Goal: Task Accomplishment & Management: Use online tool/utility

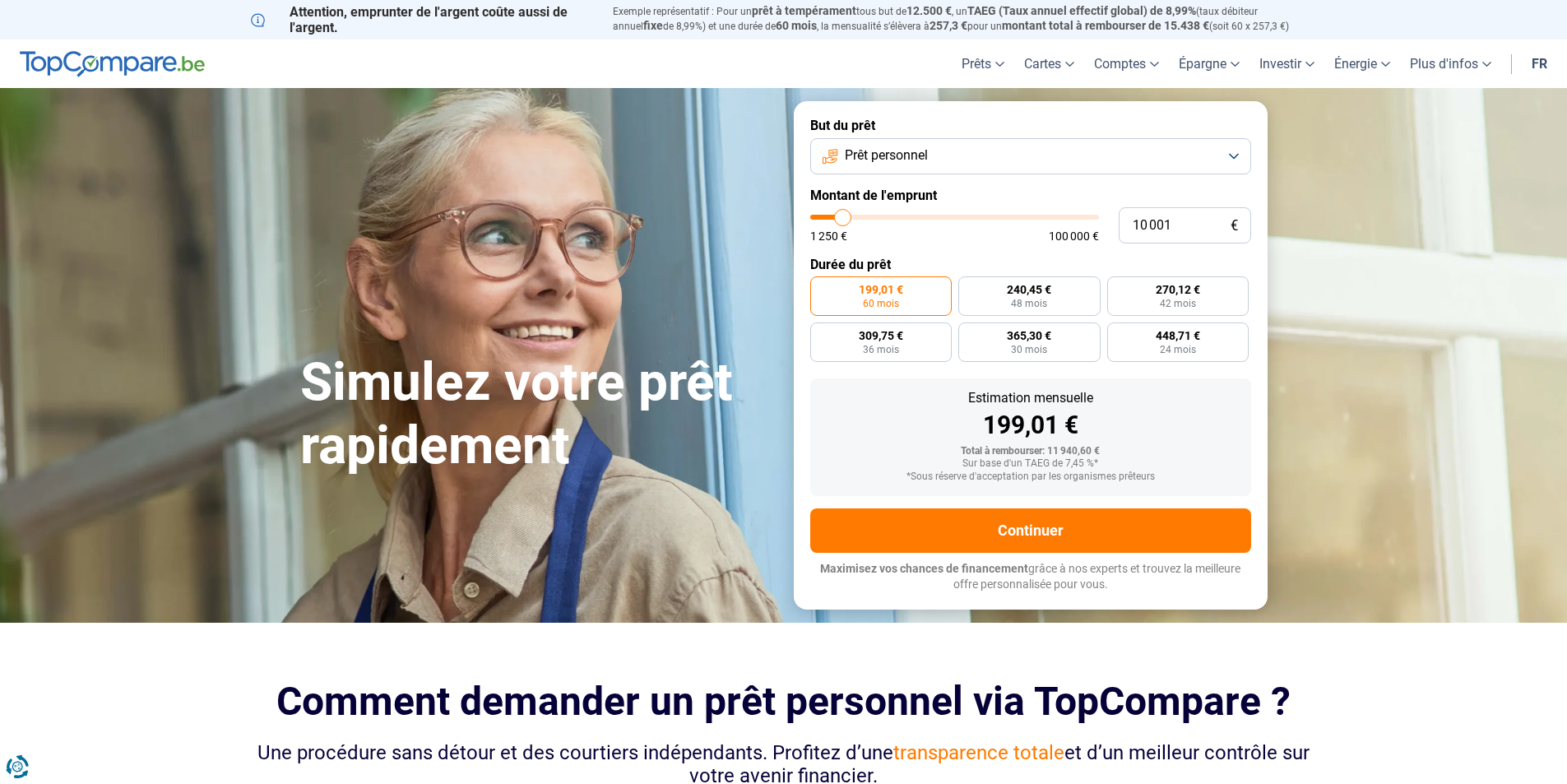
type input "10 500"
type input "10500"
type input "11 000"
type input "11000"
type input "12 750"
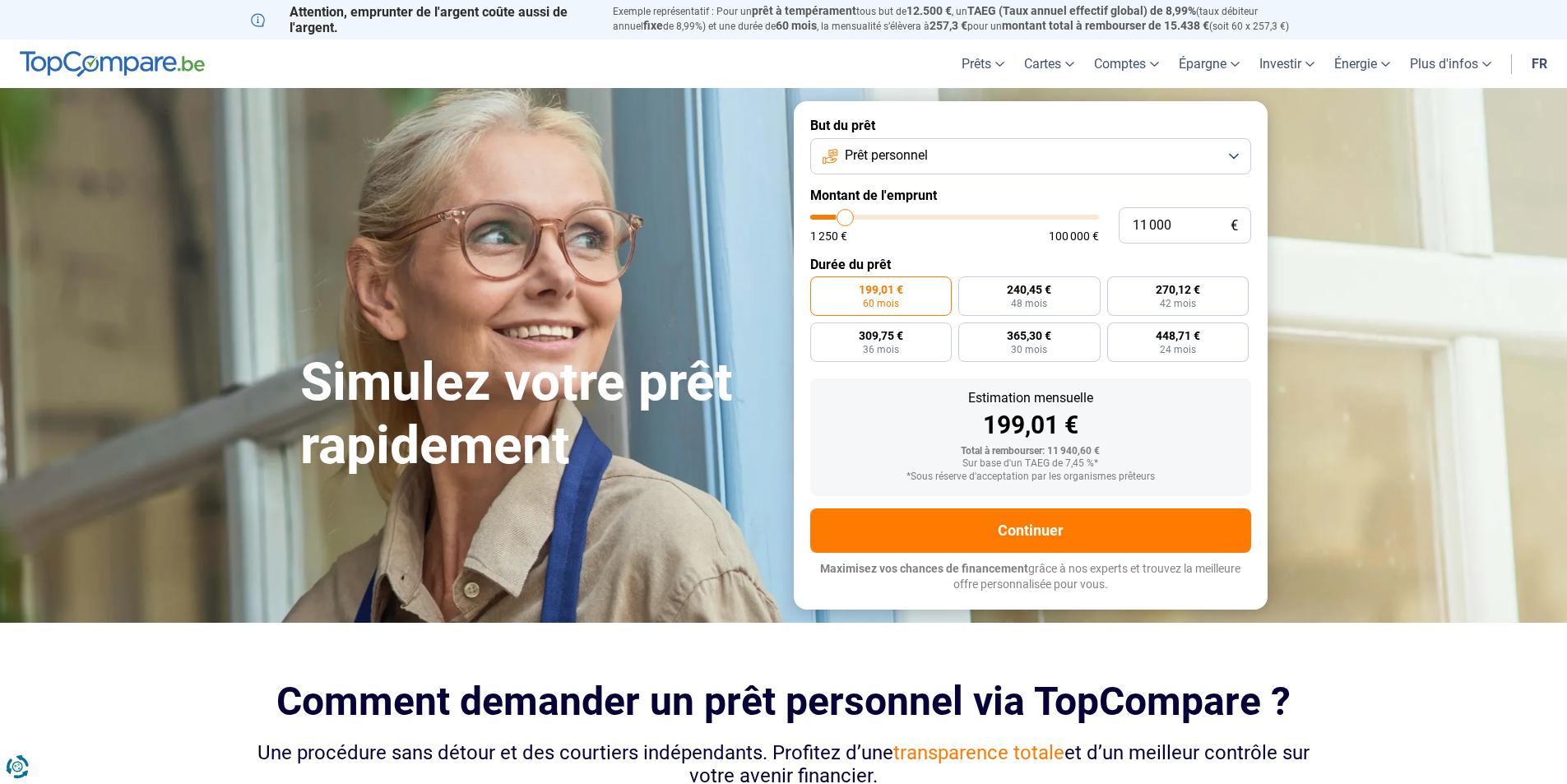
type input "12750"
type input "14 250"
type input "14250"
type input "14 500"
type input "14500"
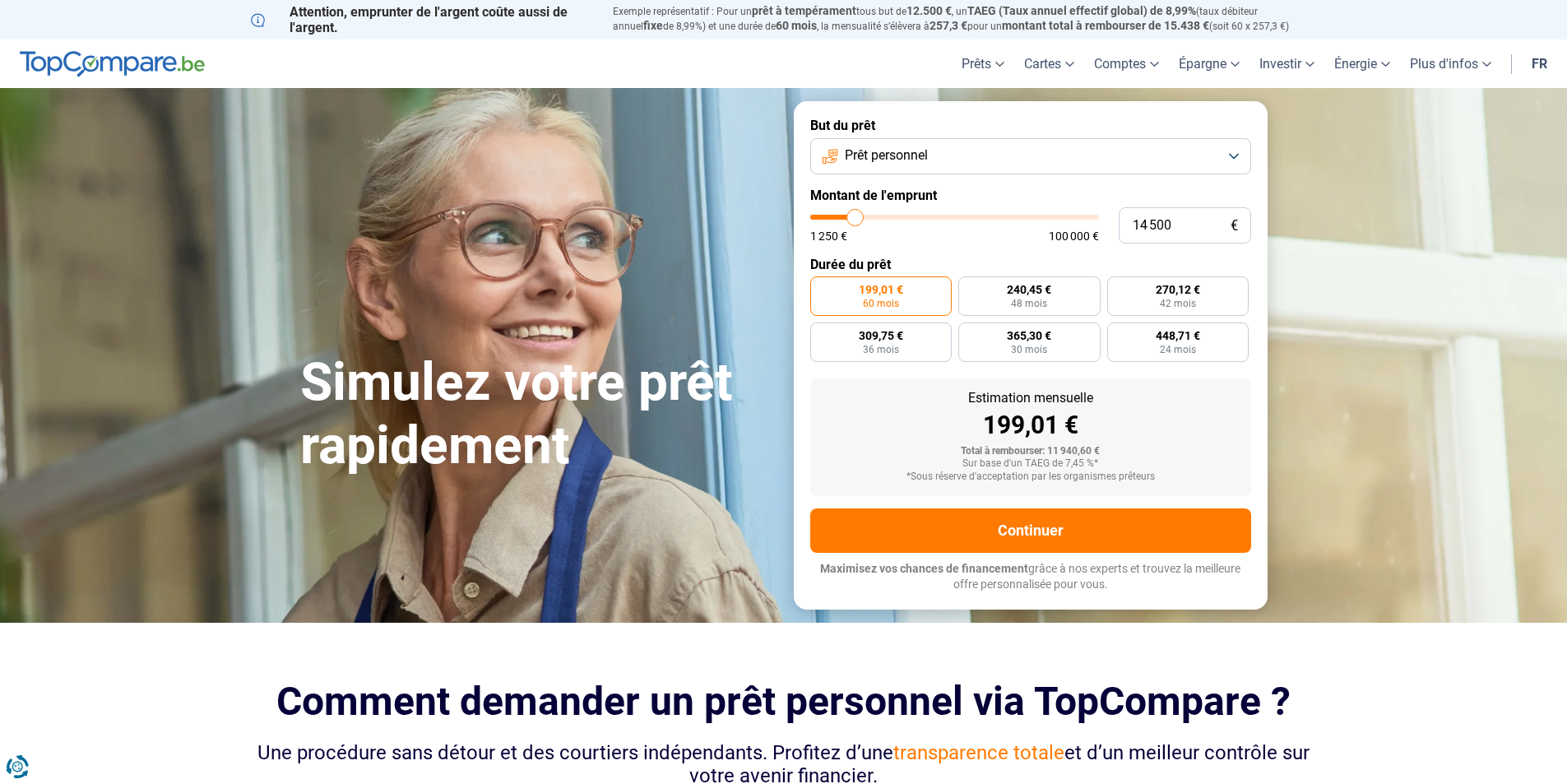
type input "14 750"
type input "14750"
type input "11 750"
type input "11750"
type input "10 250"
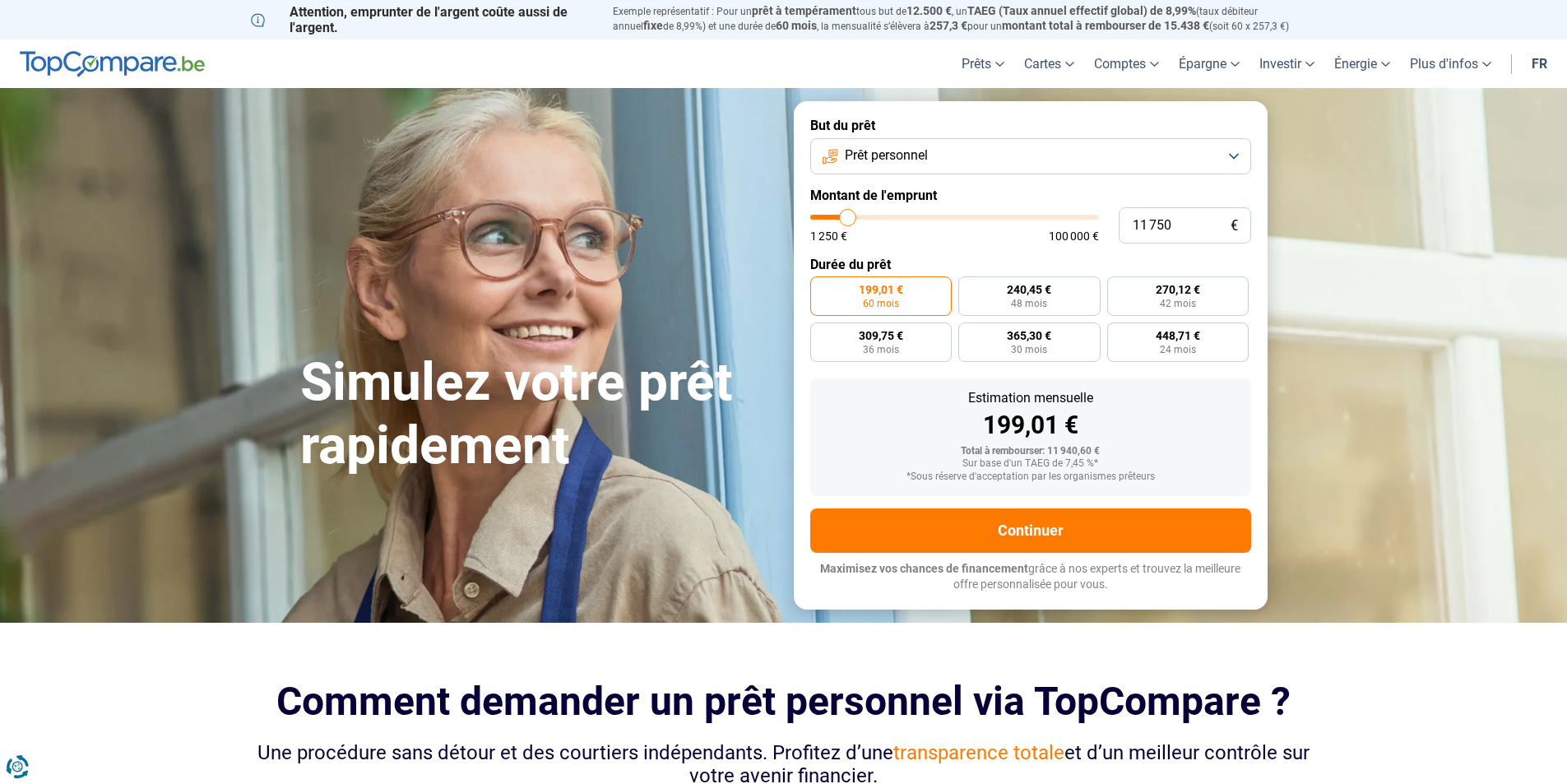
type input "10250"
type input "9 000"
type input "9000"
type input "8 750"
type input "8750"
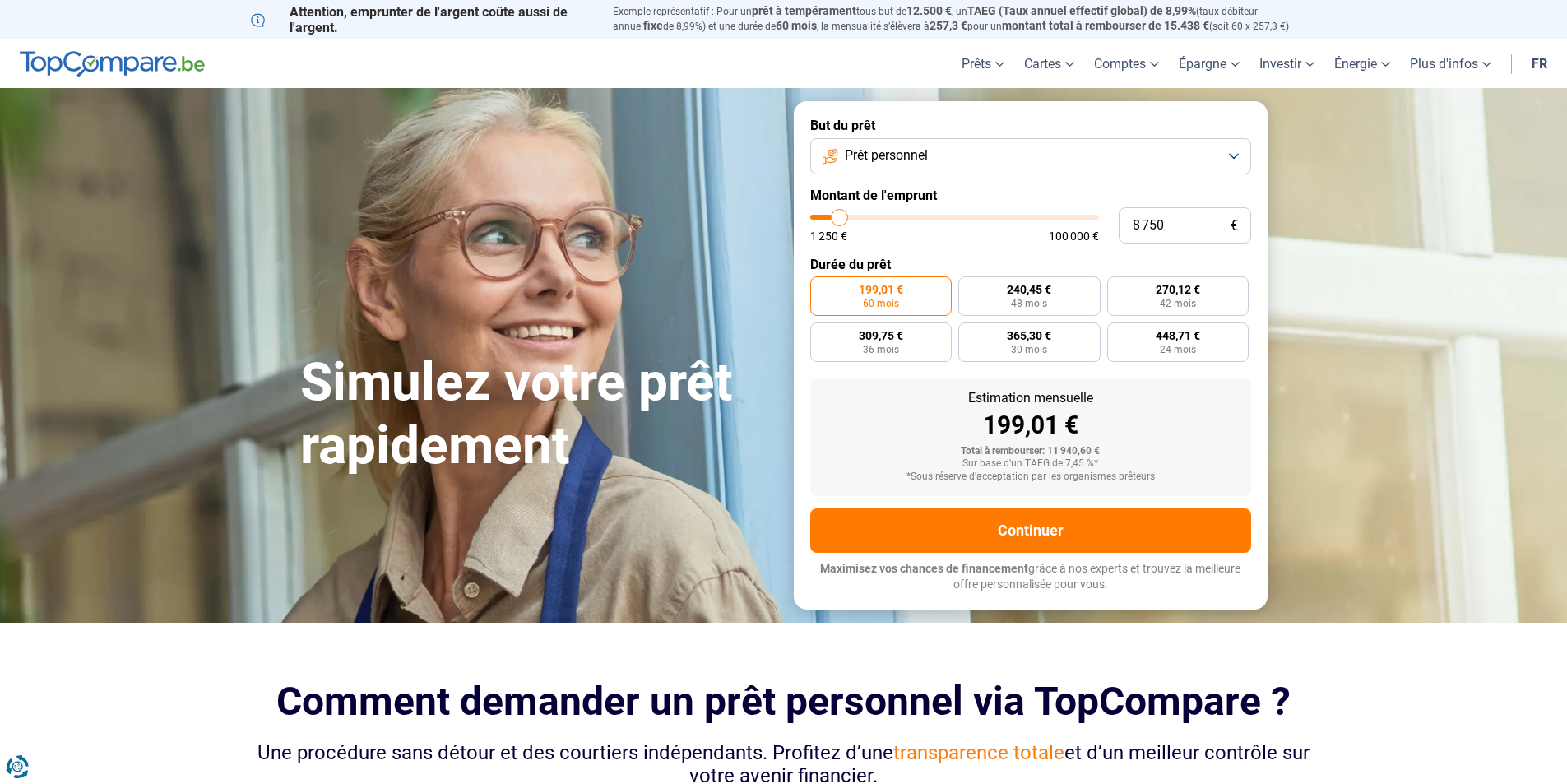
type input "8 250"
type input "8250"
type input "7 000"
type input "7000"
type input "6 750"
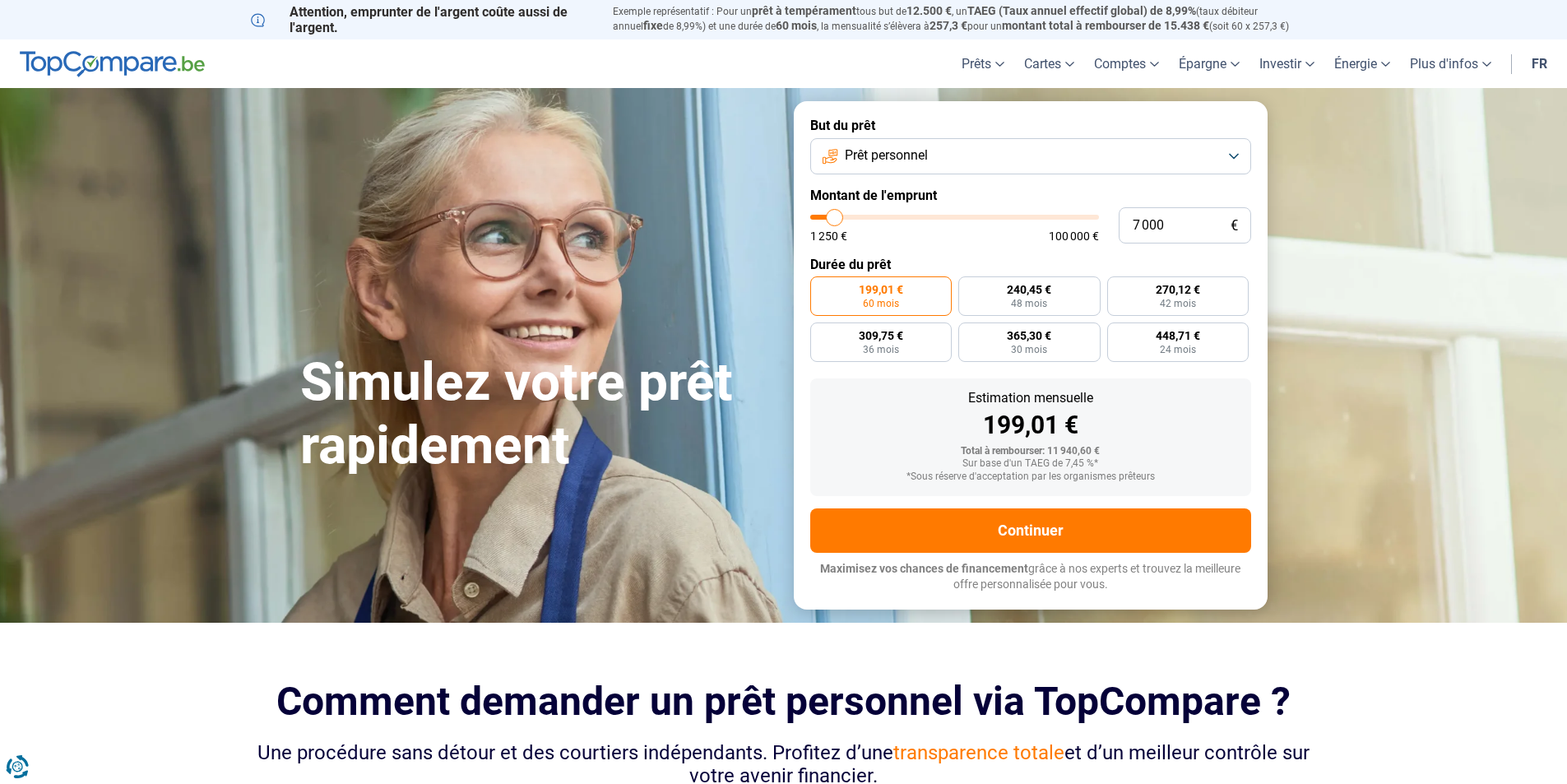
type input "6750"
type input "6 500"
drag, startPoint x: 843, startPoint y: 216, endPoint x: 834, endPoint y: 217, distance: 9.1
type input "6500"
click at [834, 217] on input "range" at bounding box center [955, 217] width 288 height 5
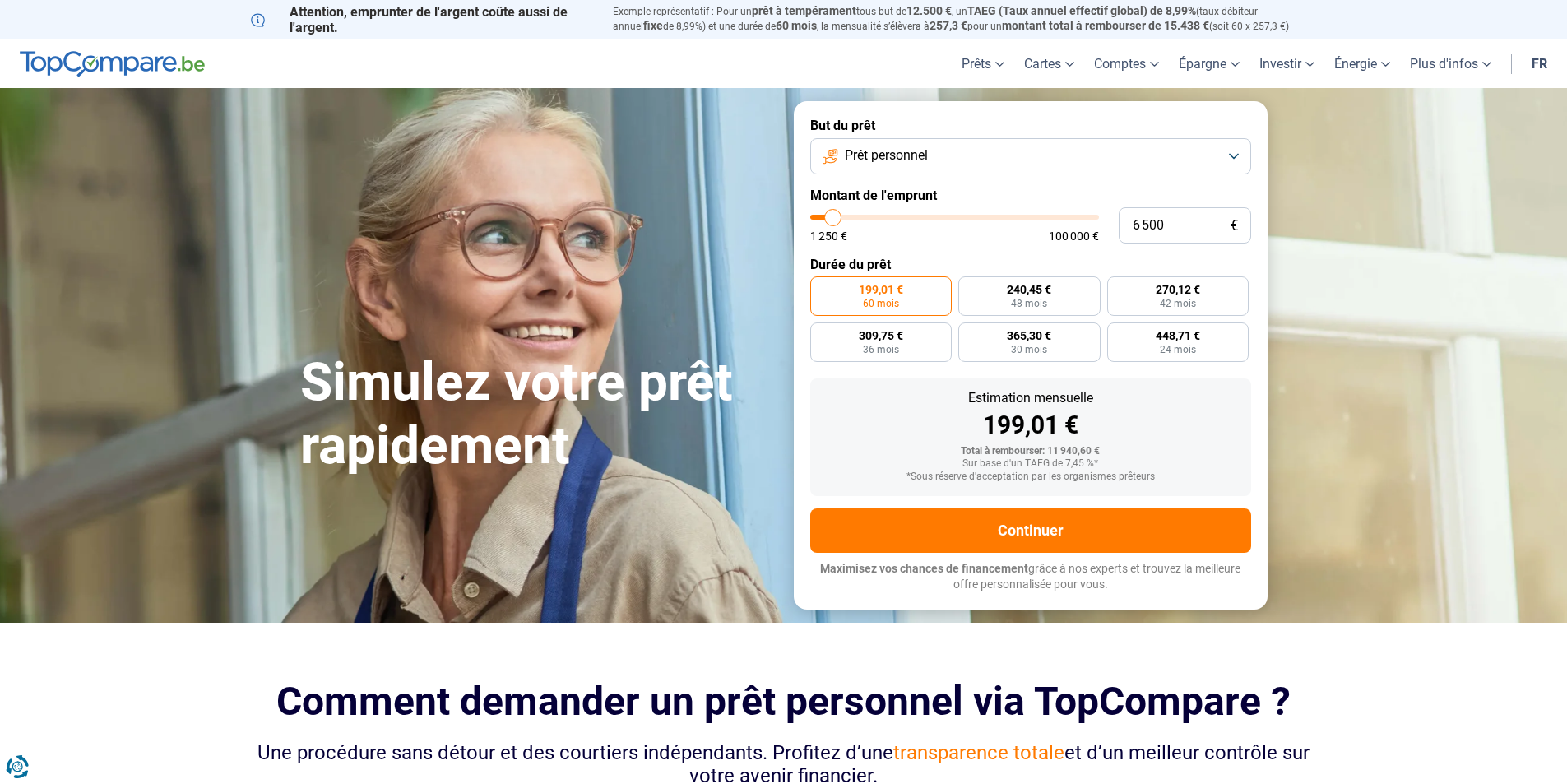
radio input "true"
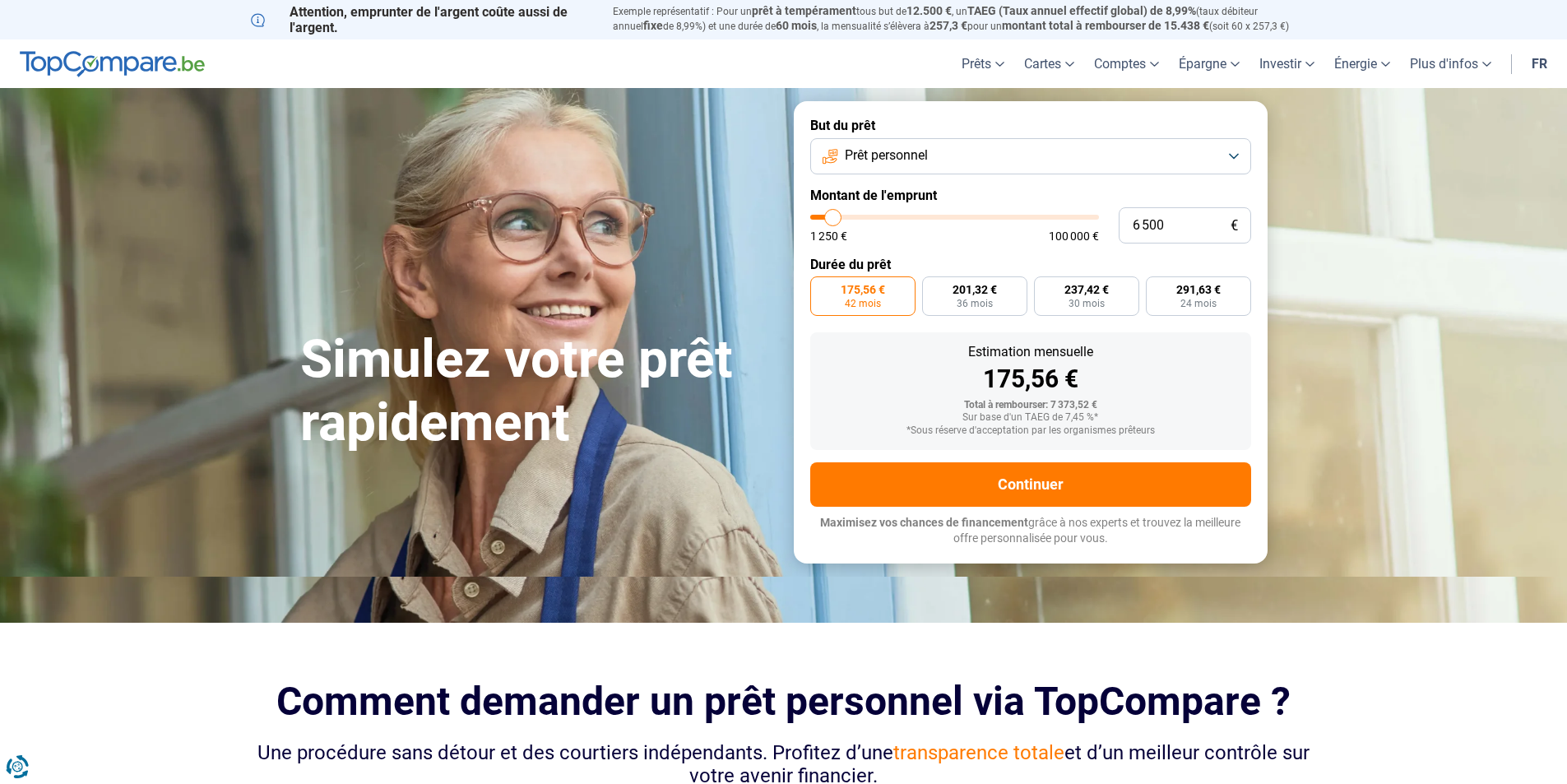
type input "1 250"
type input "1250"
click at [816, 218] on input "range" at bounding box center [955, 217] width 288 height 5
radio input "true"
type input "5 000"
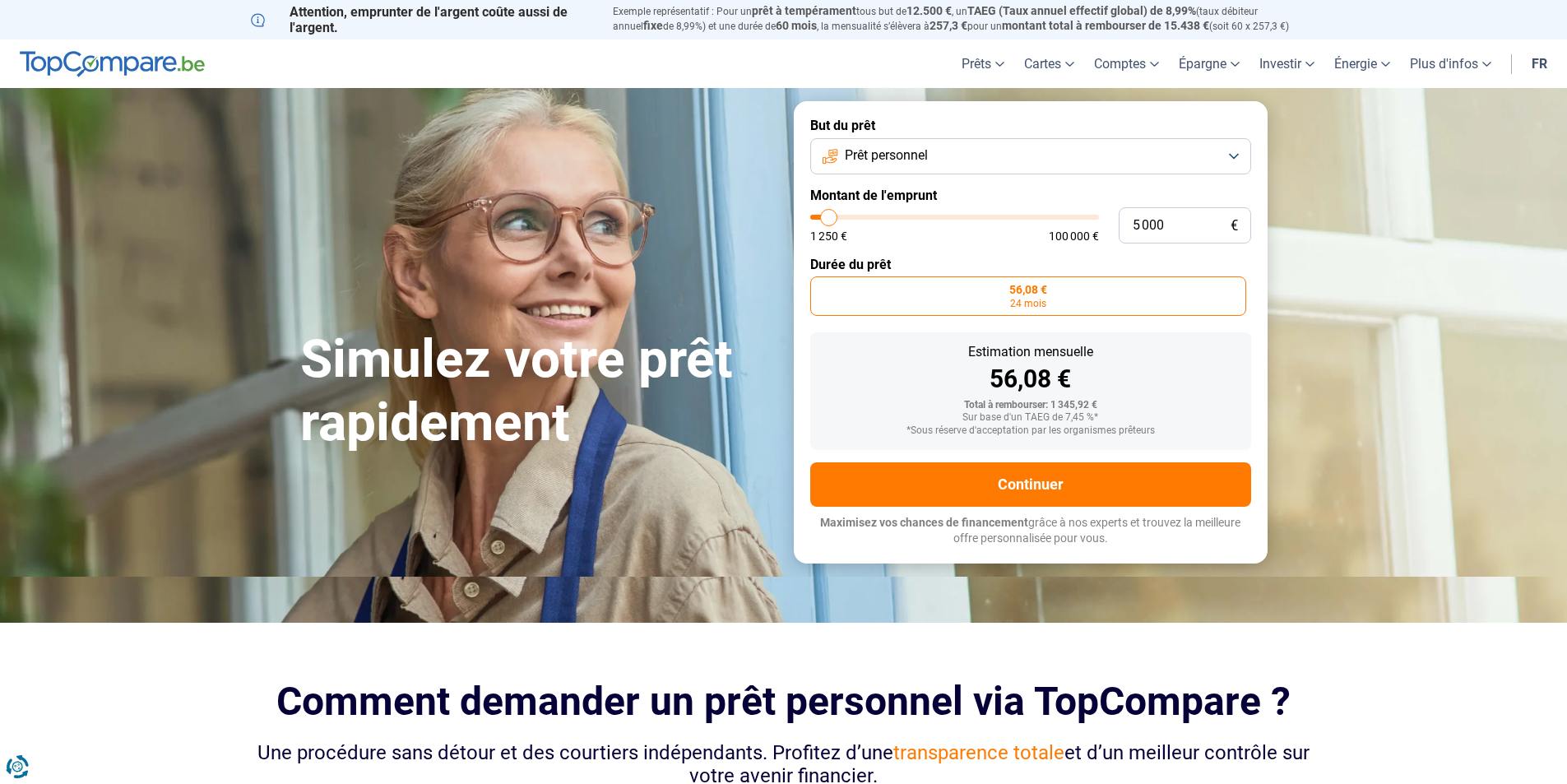
type input "5000"
click at [829, 218] on input "range" at bounding box center [955, 217] width 288 height 5
radio input "false"
